Goal: Task Accomplishment & Management: Use online tool/utility

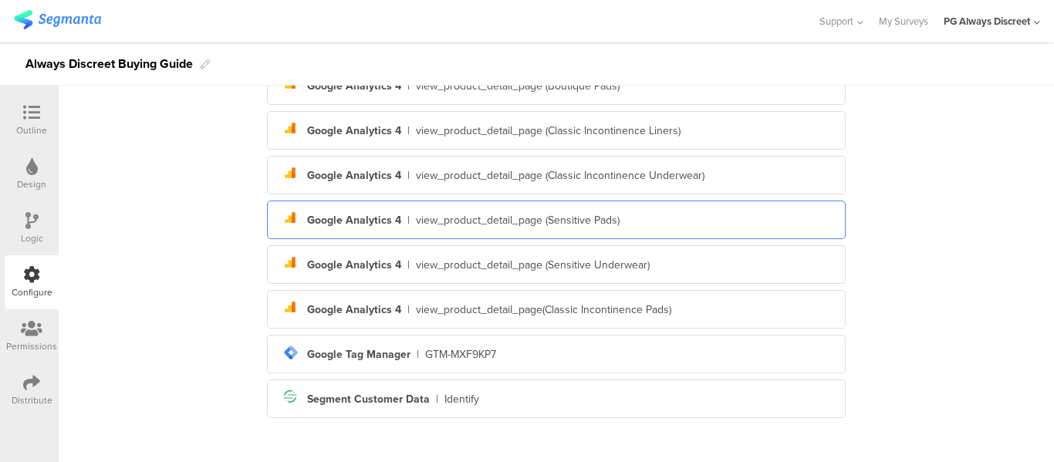
scroll to position [431, 0]
click at [14, 118] on div "Outline" at bounding box center [32, 120] width 54 height 54
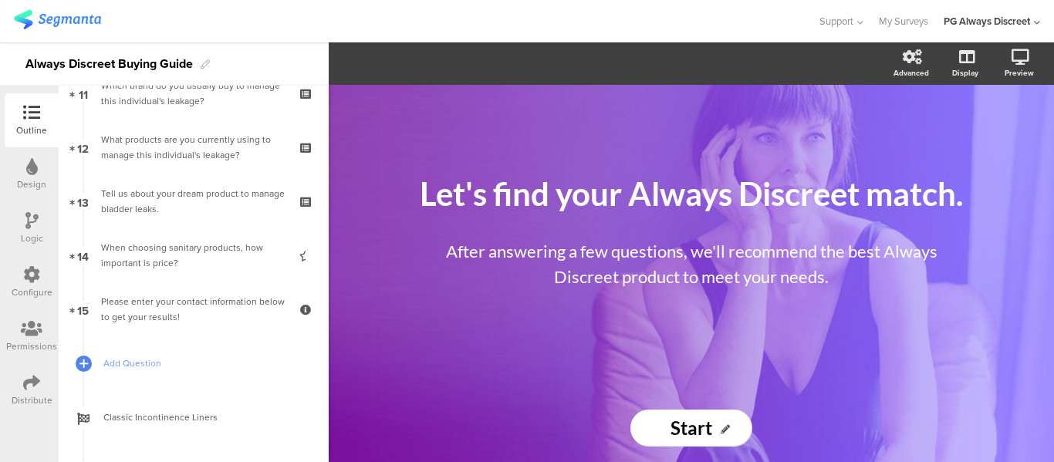
scroll to position [615, 0]
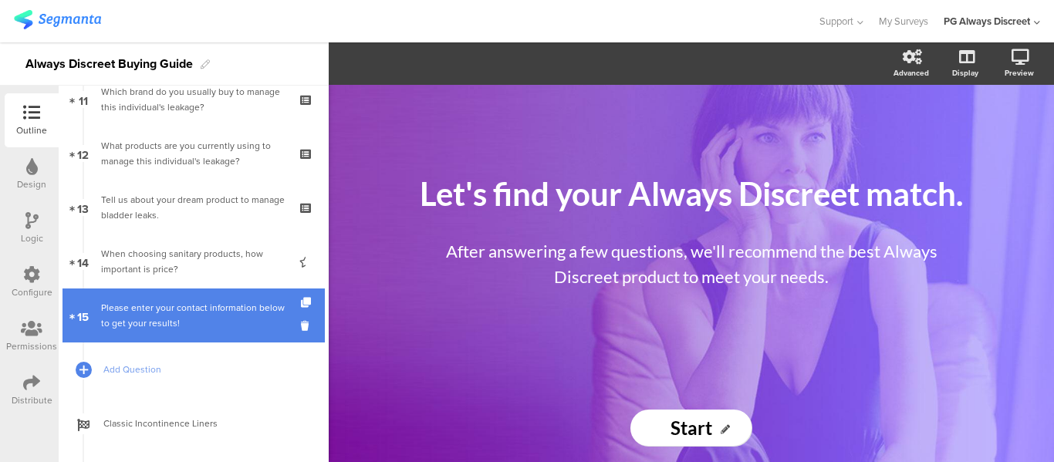
click at [116, 306] on div "Please enter your contact information below to get your results!" at bounding box center [193, 315] width 184 height 31
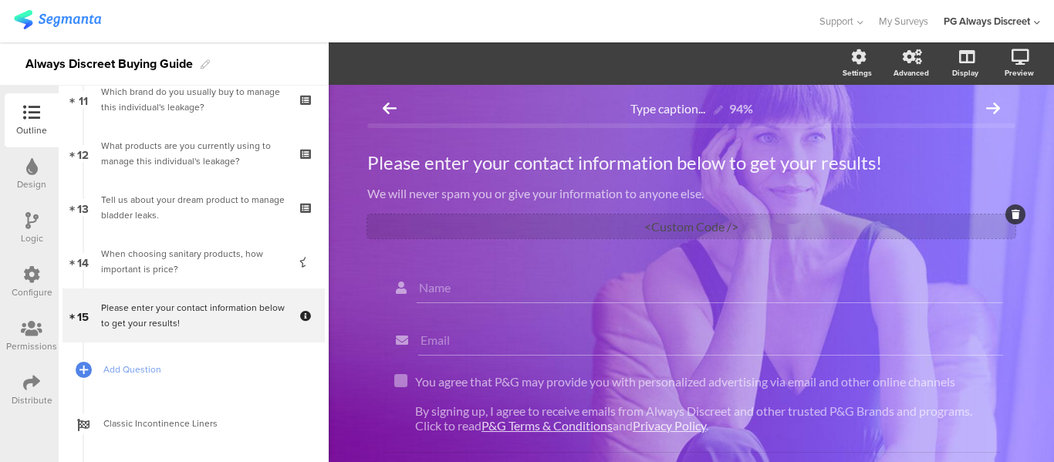
click at [660, 225] on div "<Custom Code />" at bounding box center [691, 226] width 648 height 24
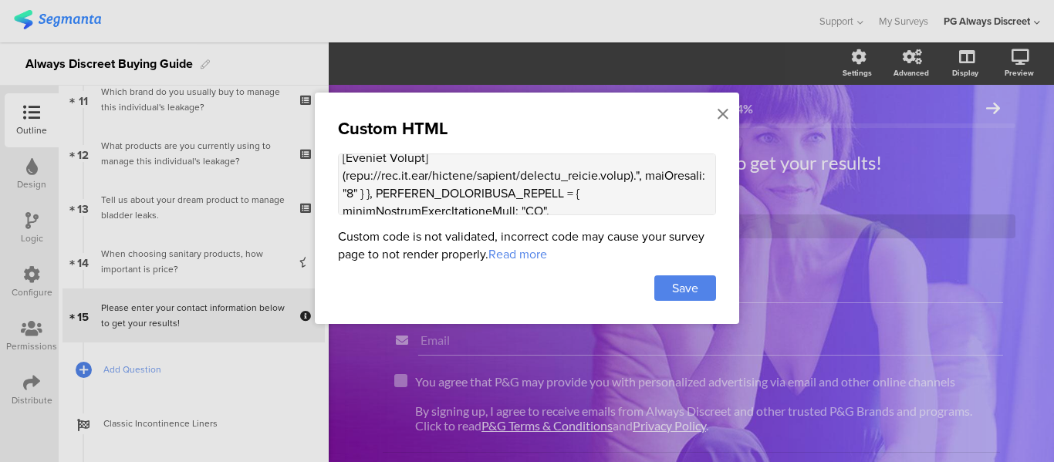
scroll to position [309, 0]
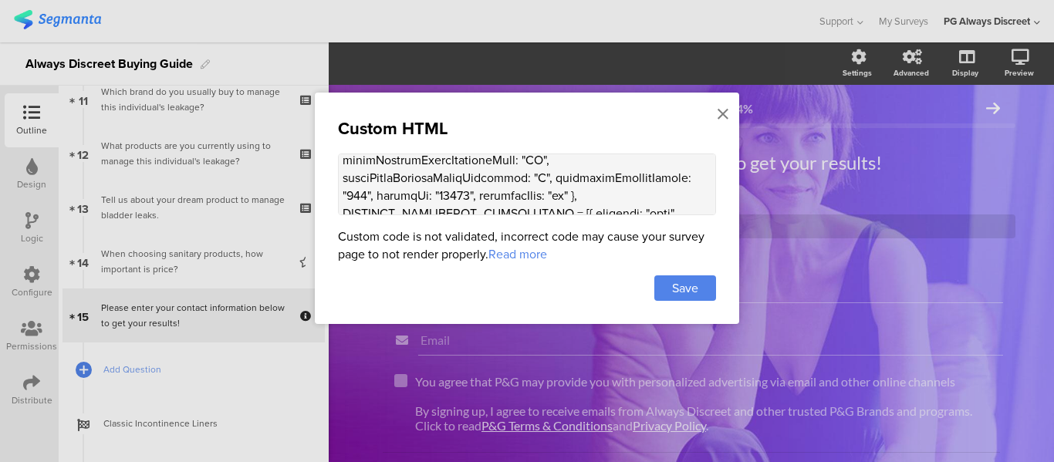
click at [564, 186] on textarea at bounding box center [527, 185] width 378 height 62
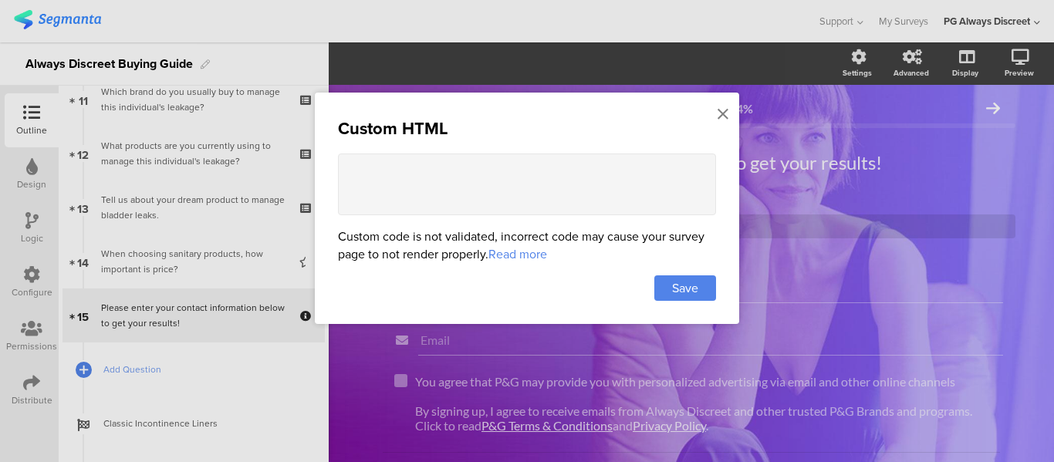
scroll to position [0, 0]
click at [694, 289] on span "Save" at bounding box center [685, 288] width 26 height 18
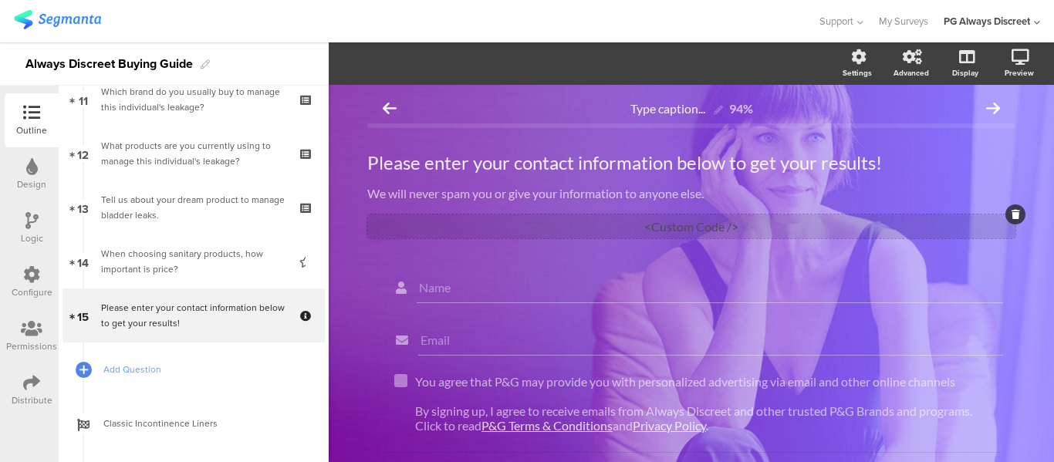
click at [703, 223] on div "<Custom Code />" at bounding box center [691, 226] width 648 height 24
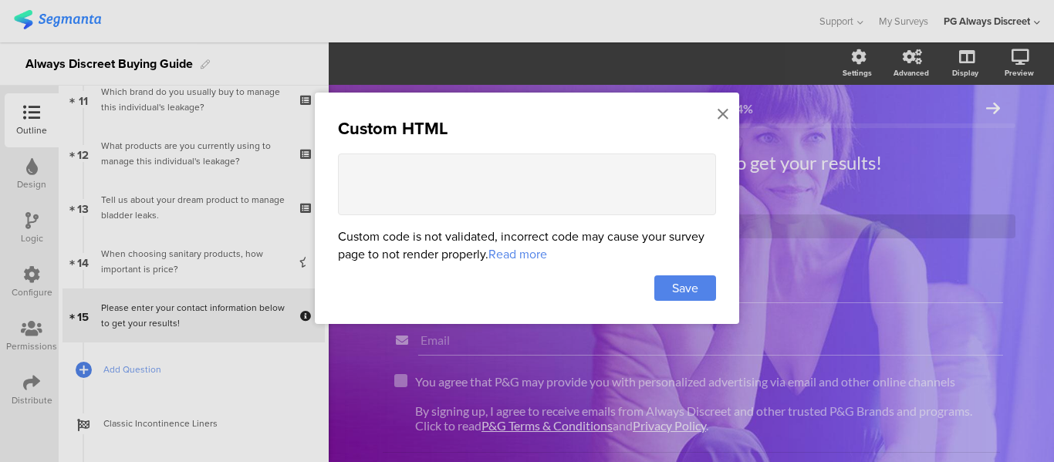
click at [431, 191] on textarea at bounding box center [527, 185] width 378 height 62
paste textarea "<script> var SEGMENT_PUBLIC_WRITE_KEY = "n4qeHvJxXHbwCpsLwlxbj8uYKsRpwJyA", SET…"
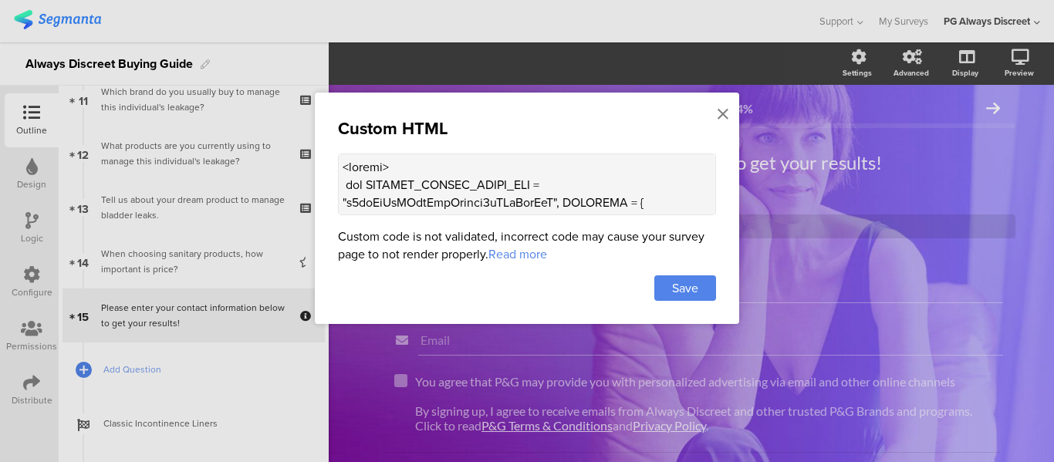
scroll to position [2829, 0]
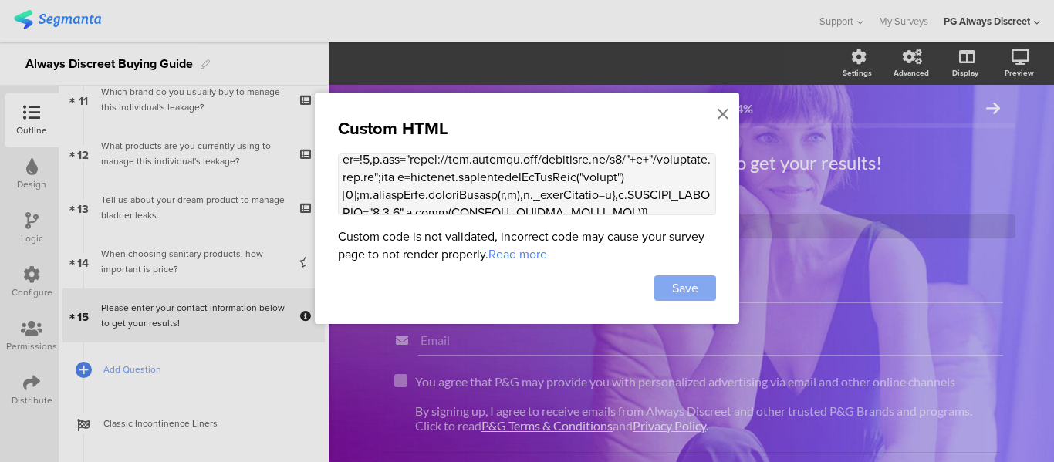
type textarea "<script> var SEGMENT_PUBLIC_WRITE_KEY = "n4qeHvJxXHbwCpsLwlxbj8uYKsRpwJyA", SET…"
click at [663, 282] on div "Save" at bounding box center [685, 287] width 62 height 25
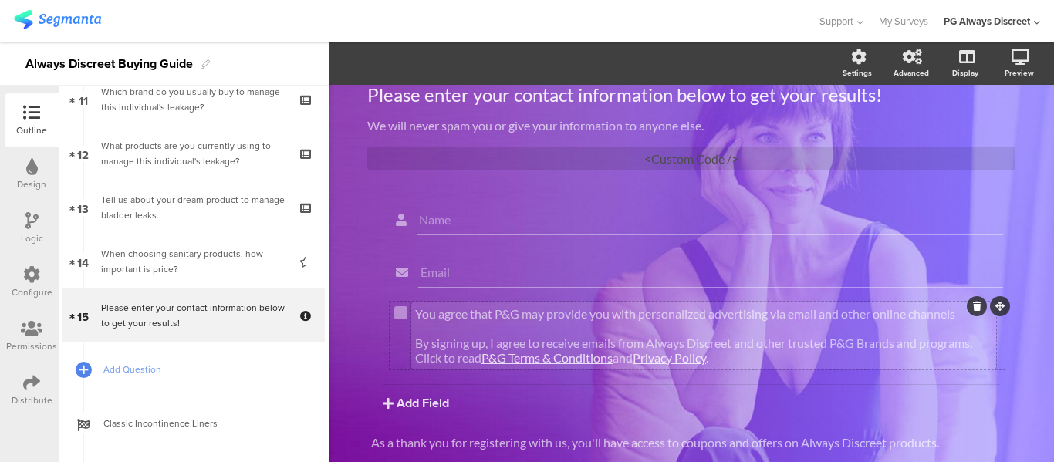
scroll to position [0, 0]
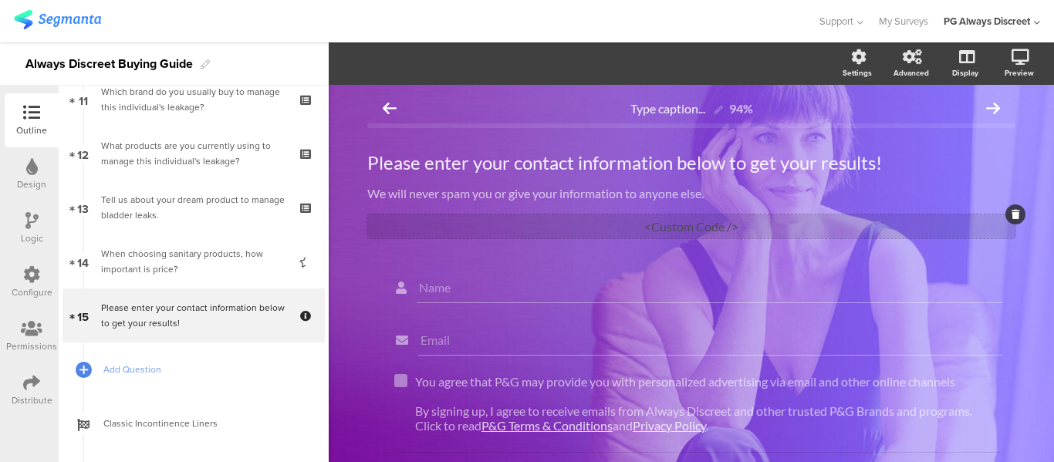
click at [635, 223] on div "<Custom Code />" at bounding box center [691, 226] width 648 height 24
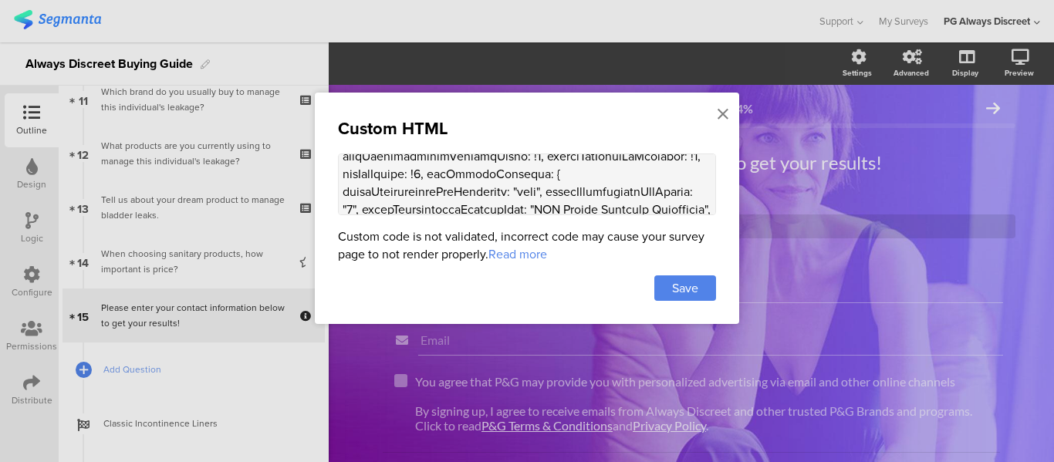
scroll to position [154, 0]
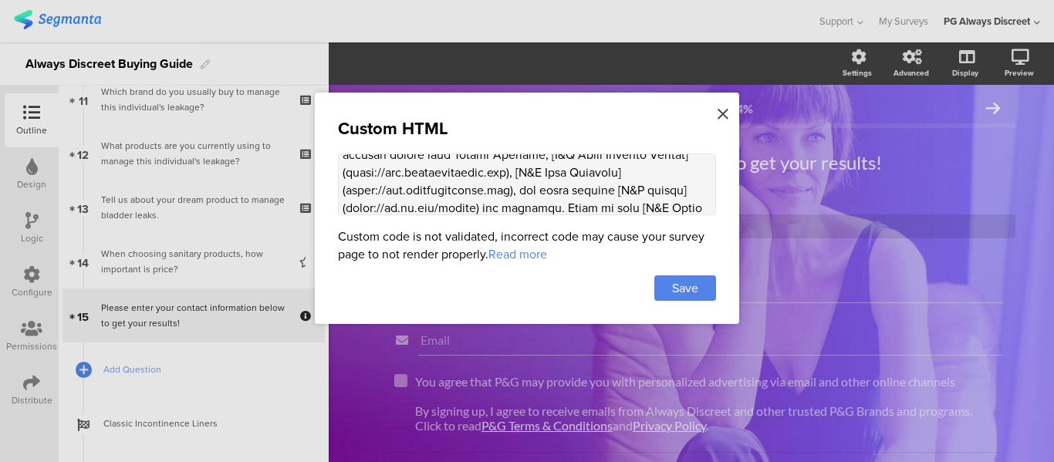
click at [729, 113] on div at bounding box center [723, 114] width 14 height 29
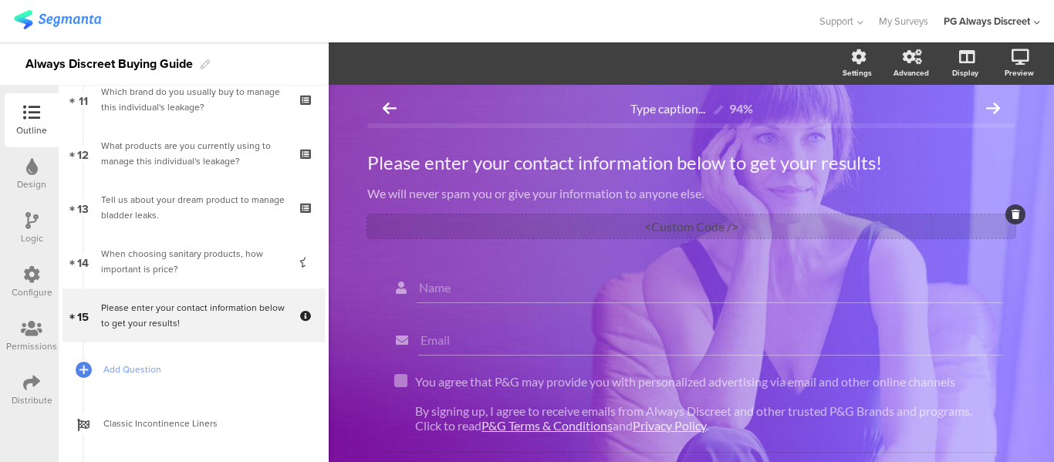
click at [657, 228] on div "<Custom Code />" at bounding box center [691, 226] width 648 height 24
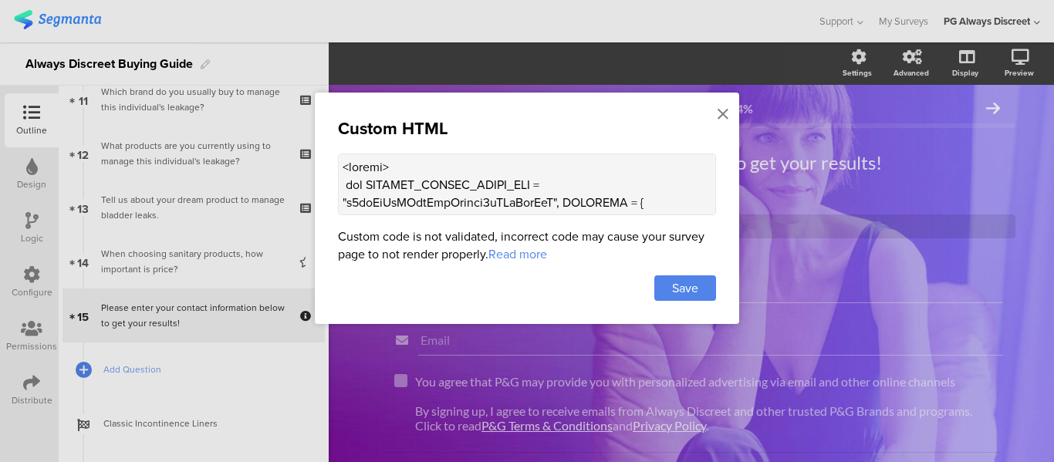
click at [603, 201] on textarea at bounding box center [527, 185] width 378 height 62
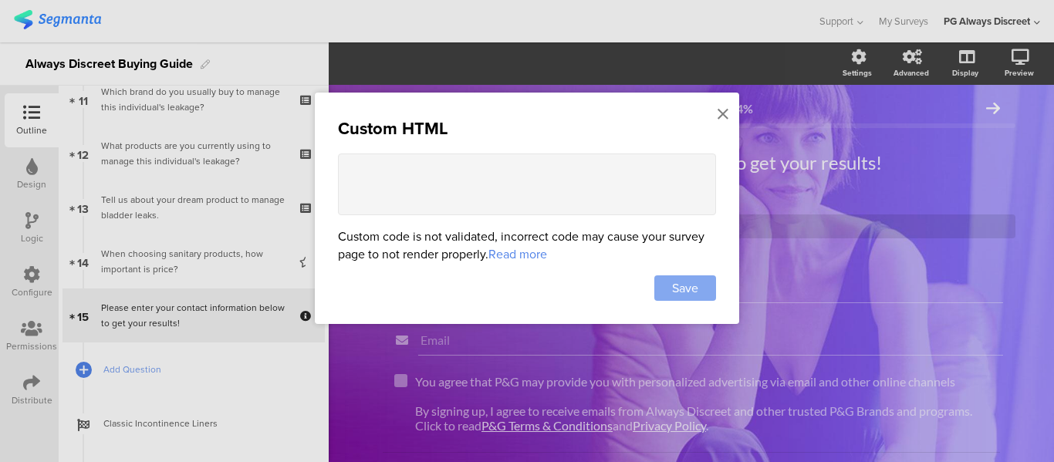
click at [692, 279] on span "Save" at bounding box center [685, 288] width 26 height 18
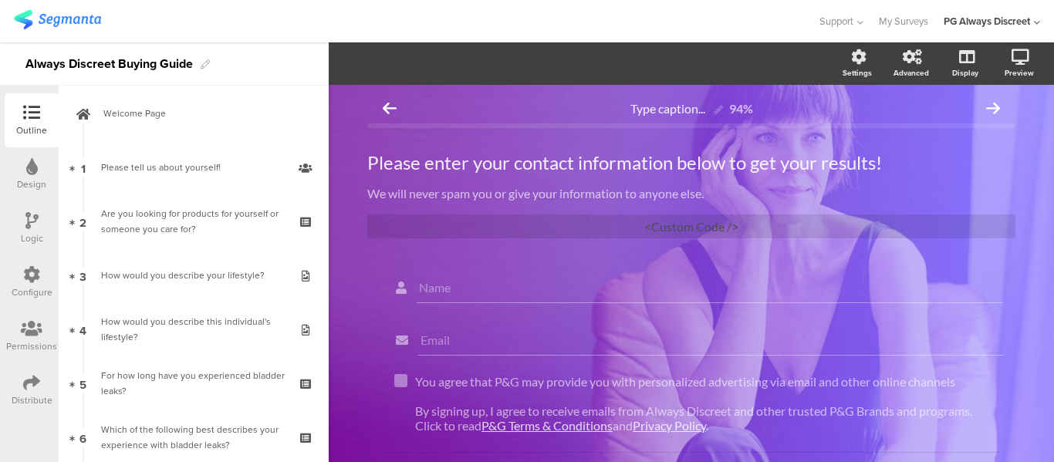
scroll to position [0, 0]
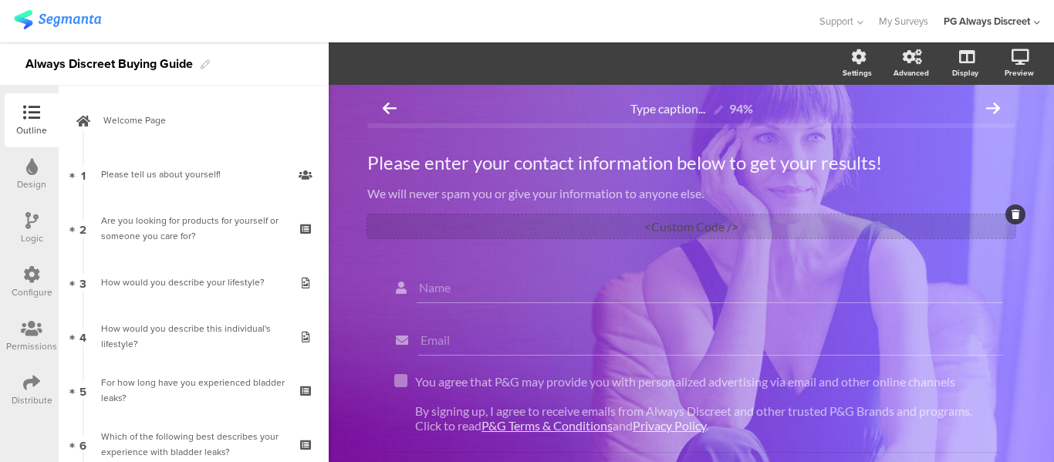
click at [722, 216] on div "<Custom Code />" at bounding box center [691, 226] width 648 height 24
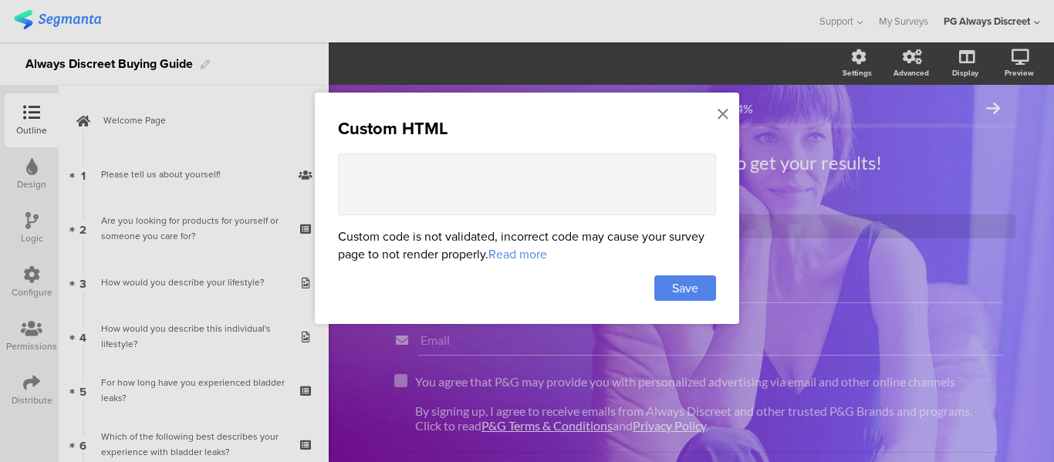
click at [463, 185] on textarea at bounding box center [527, 185] width 378 height 62
paste textarea "<script> var SEGMENT_PUBLIC_WRITE_KEY = "n4qeHvJxXHbwCpsLwlxbj8uYKsRpwJyA", SET…"
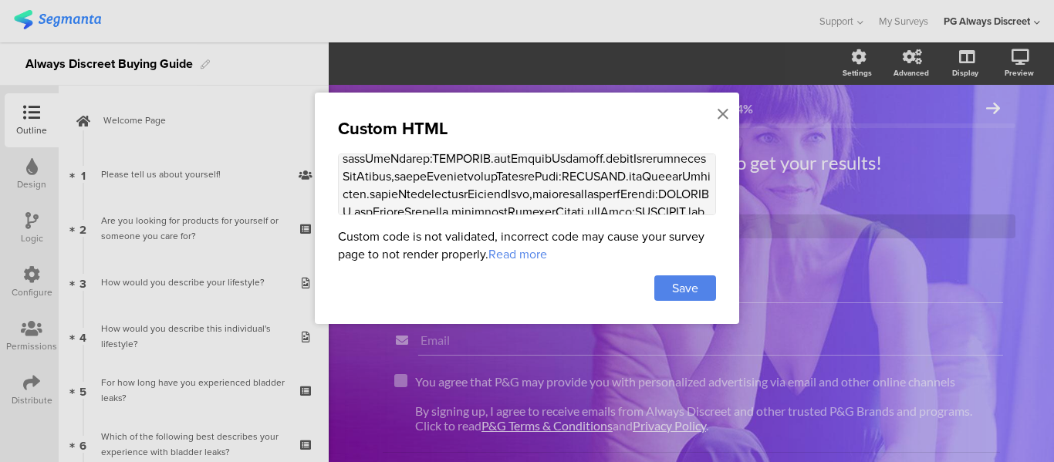
scroll to position [2521, 0]
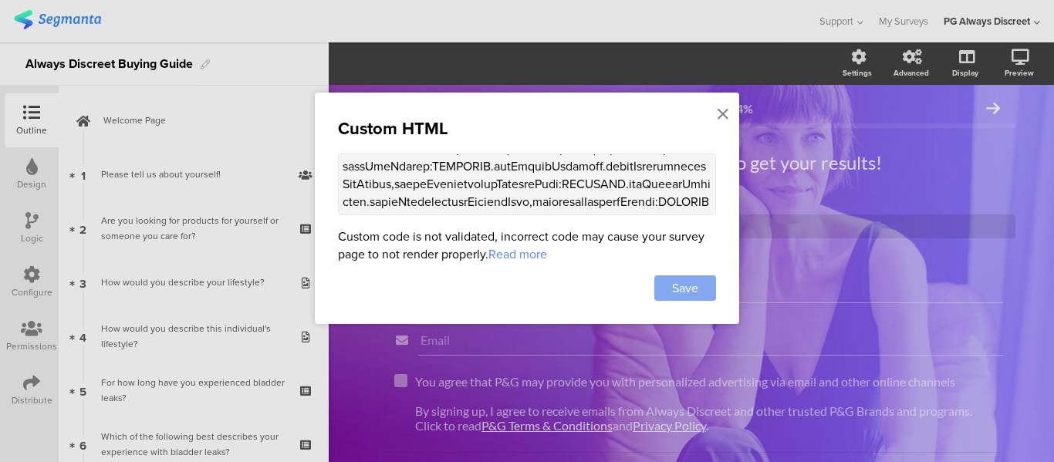
type textarea "<script> var SEGMENT_PUBLIC_WRITE_KEY = "n4qeHvJxXHbwCpsLwlxbj8uYKsRpwJyA", SET…"
click at [657, 285] on div "Save" at bounding box center [685, 287] width 62 height 25
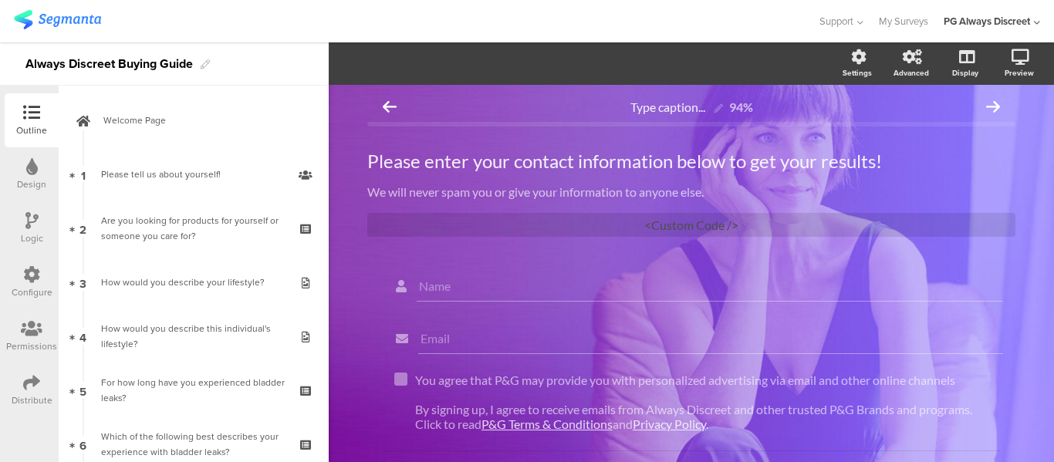
scroll to position [0, 0]
